Goal: Transaction & Acquisition: Book appointment/travel/reservation

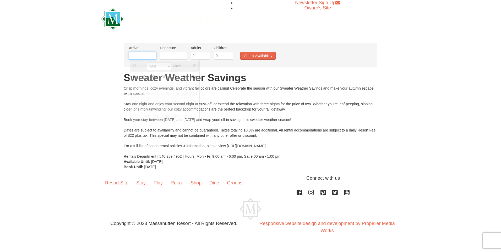
click at [141, 60] on body "Browser Not Supported We notice you are using a browser which will not provide …" at bounding box center [250, 122] width 501 height 244
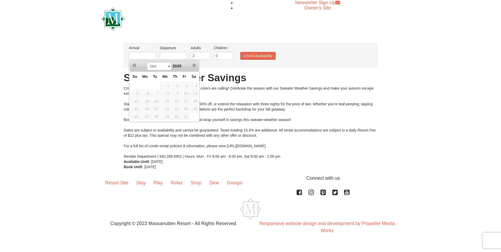
click at [195, 100] on span "18" at bounding box center [193, 100] width 9 height 7
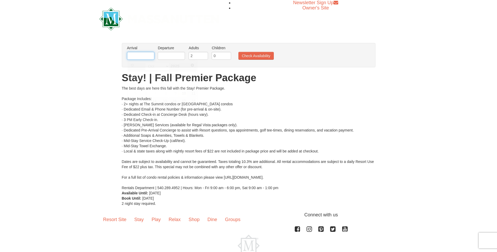
click at [134, 56] on input "text" at bounding box center [140, 56] width 27 height 8
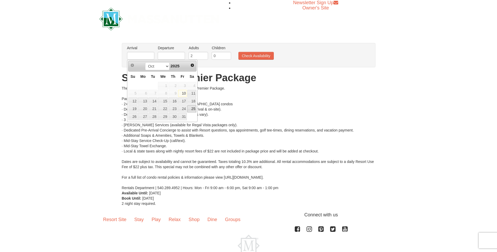
click at [188, 108] on link "25" at bounding box center [191, 108] width 9 height 7
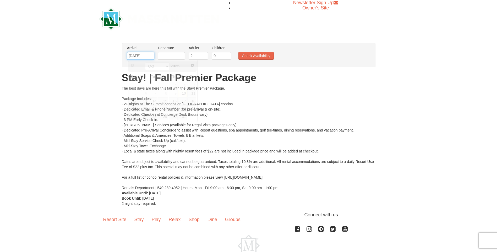
click at [145, 56] on input "10/25/2025" at bounding box center [140, 56] width 27 height 8
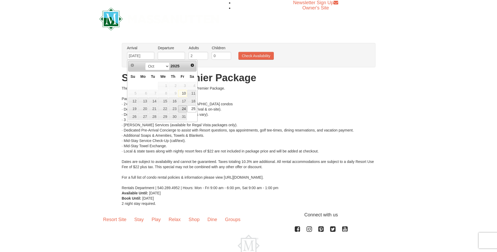
click at [182, 108] on link "24" at bounding box center [182, 108] width 9 height 7
type input "10/24/2025"
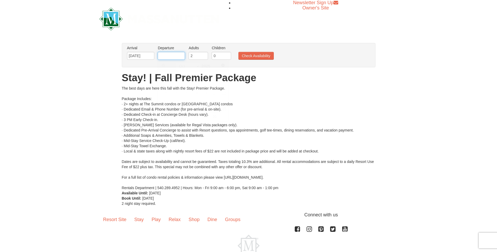
click at [170, 57] on input "text" at bounding box center [171, 56] width 27 height 8
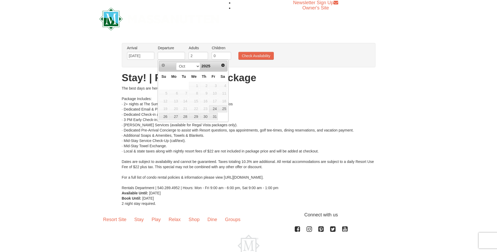
click at [298, 137] on div "The best days are here this fall with the Stay! Premier Package. Package Includ…" at bounding box center [249, 138] width 254 height 105
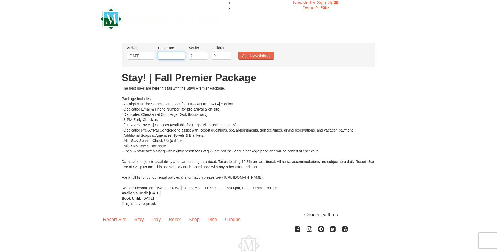
click at [175, 57] on input "text" at bounding box center [171, 56] width 27 height 8
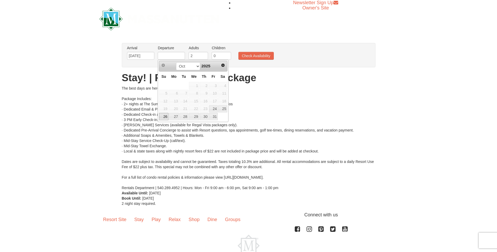
click at [165, 117] on link "26" at bounding box center [163, 116] width 9 height 7
type input "10/26/2025"
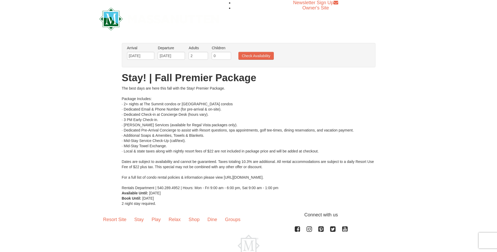
click at [313, 102] on div "The best days are here this fall with the Stay! Premier Package. Package Includ…" at bounding box center [249, 138] width 254 height 105
click at [274, 59] on li "Check Availability" at bounding box center [256, 56] width 38 height 7
click at [266, 56] on button "Check Availability" at bounding box center [255, 56] width 35 height 8
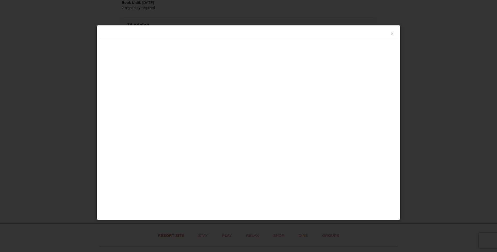
scroll to position [223, 0]
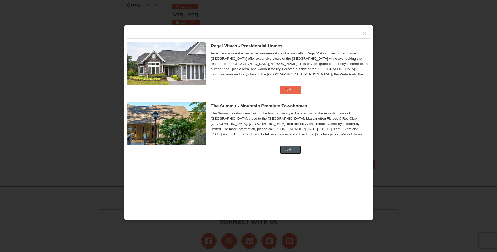
click at [296, 148] on button "Select" at bounding box center [290, 150] width 21 height 8
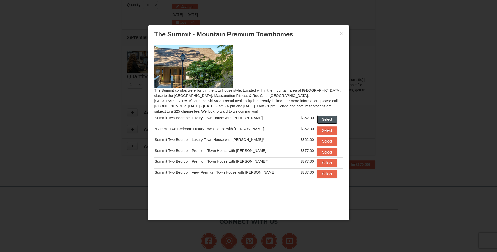
click at [322, 118] on button "Select" at bounding box center [327, 119] width 21 height 8
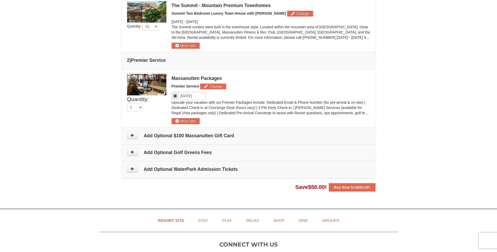
click at [197, 132] on td "Add Optional $100 Massanutten Gift Card" at bounding box center [249, 136] width 254 height 17
click at [134, 136] on button at bounding box center [132, 135] width 10 height 8
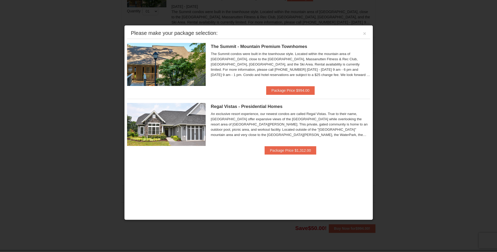
scroll to position [224, 0]
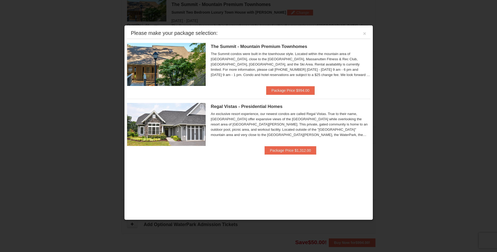
click at [371, 31] on div "Please make your package selection: × The Summit - Mountain Premium Townhomes S…" at bounding box center [248, 122] width 249 height 195
click at [358, 35] on div "Please make your package selection: ×" at bounding box center [248, 33] width 243 height 11
click at [365, 31] on button "×" at bounding box center [364, 33] width 3 height 5
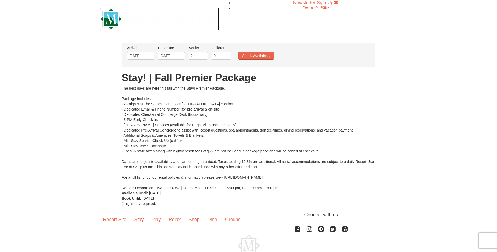
click at [111, 18] on img at bounding box center [159, 19] width 120 height 23
